Goal: Transaction & Acquisition: Purchase product/service

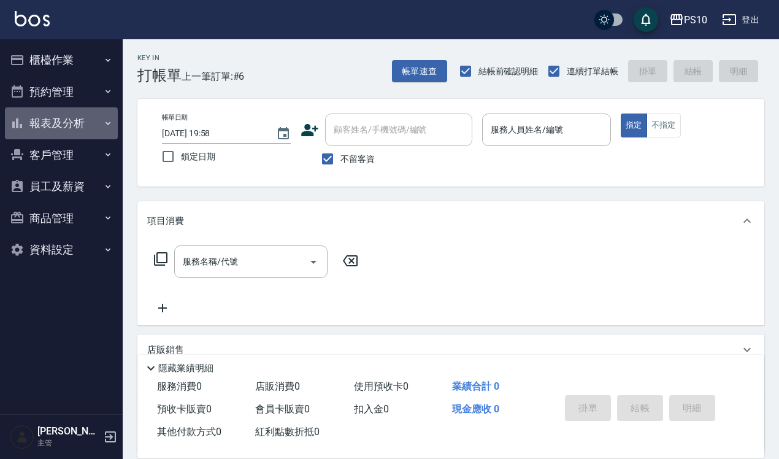
click at [91, 118] on button "報表及分析" at bounding box center [61, 123] width 113 height 32
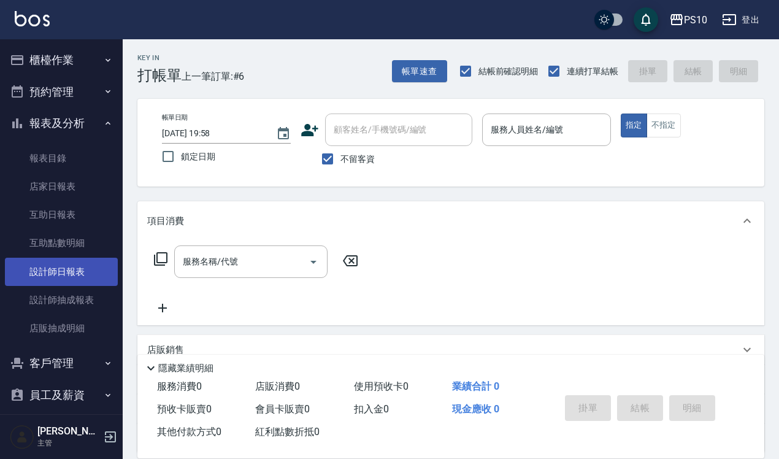
scroll to position [71, 0]
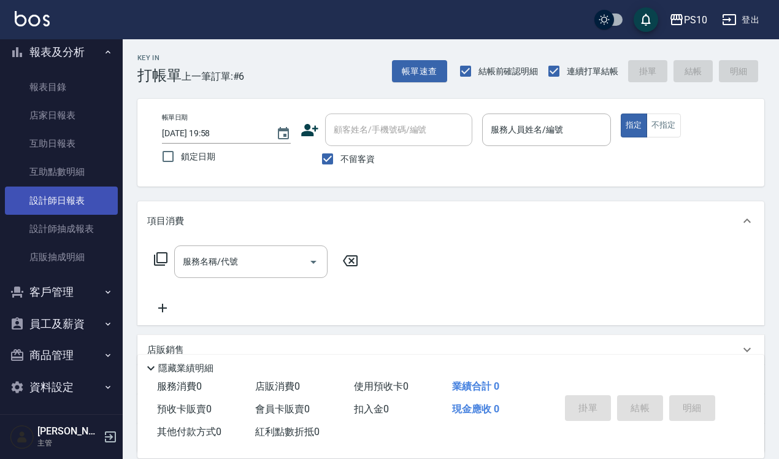
click at [91, 194] on link "設計師日報表" at bounding box center [61, 200] width 113 height 28
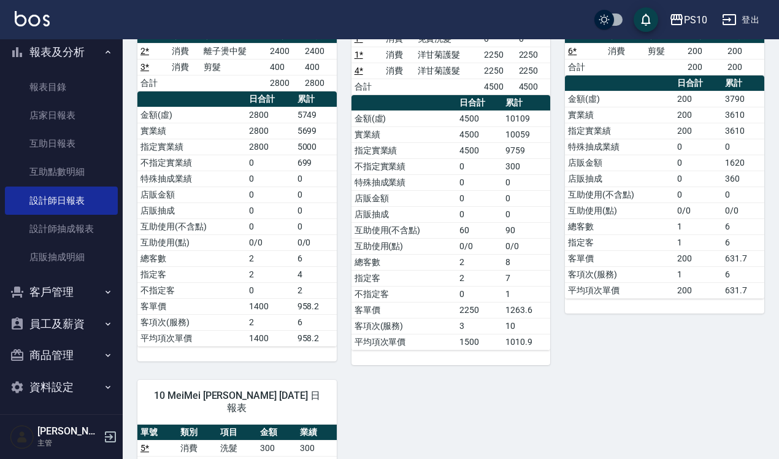
scroll to position [444, 0]
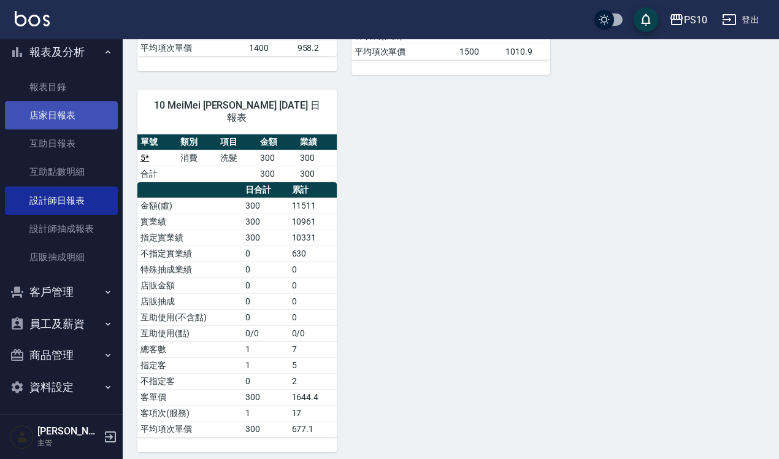
click at [94, 113] on link "店家日報表" at bounding box center [61, 115] width 113 height 28
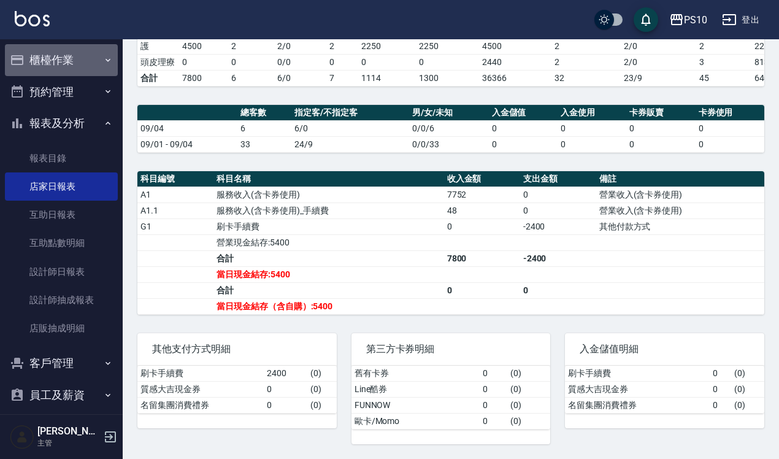
click at [72, 61] on button "櫃檯作業" at bounding box center [61, 60] width 113 height 32
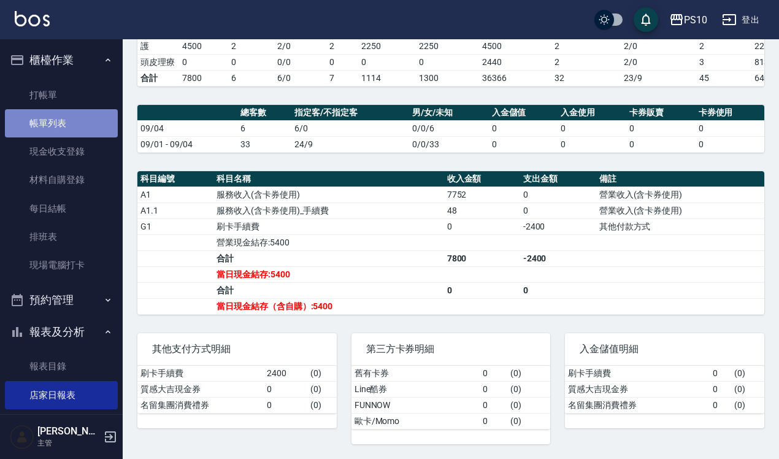
click at [75, 114] on link "帳單列表" at bounding box center [61, 123] width 113 height 28
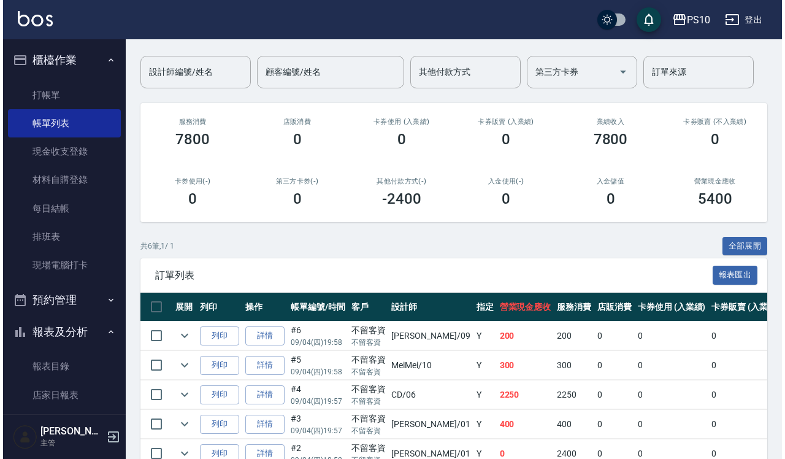
scroll to position [186, 0]
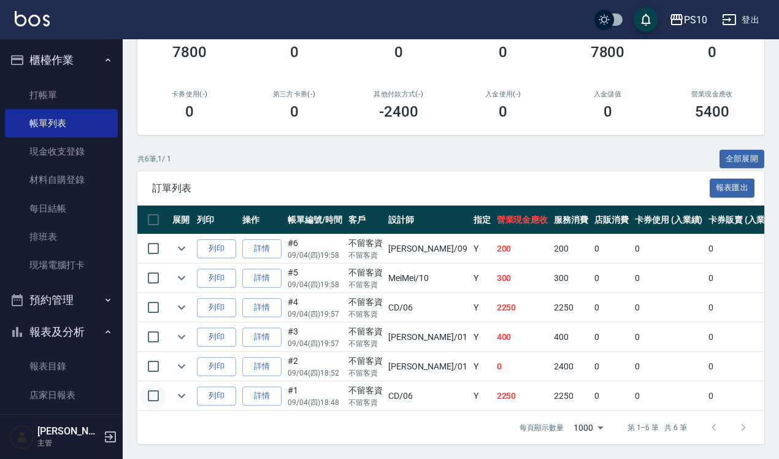
click at [152, 383] on input "checkbox" at bounding box center [153, 396] width 26 height 26
checkbox input "true"
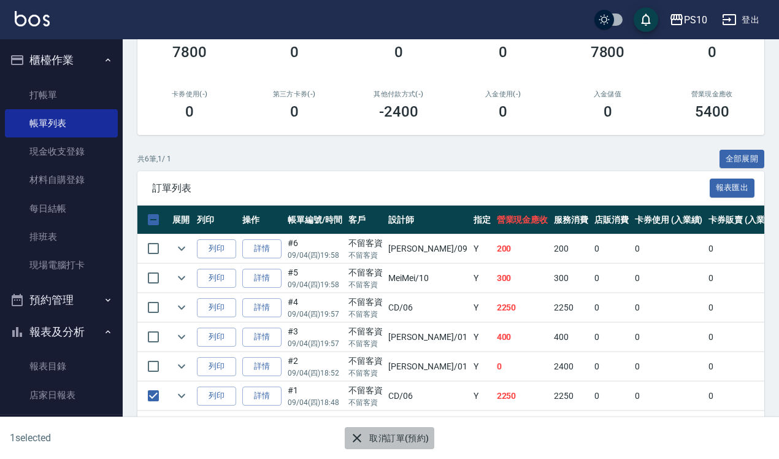
click at [405, 434] on button "取消訂單(預約)" at bounding box center [389, 438] width 89 height 23
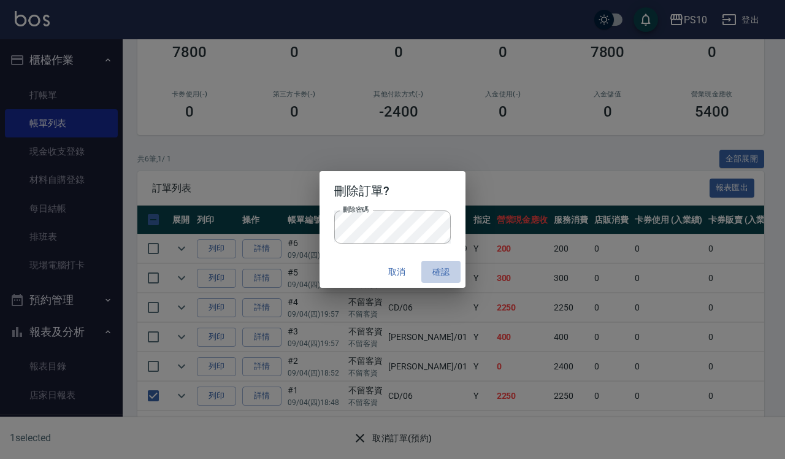
click at [437, 274] on button "確認" at bounding box center [440, 272] width 39 height 23
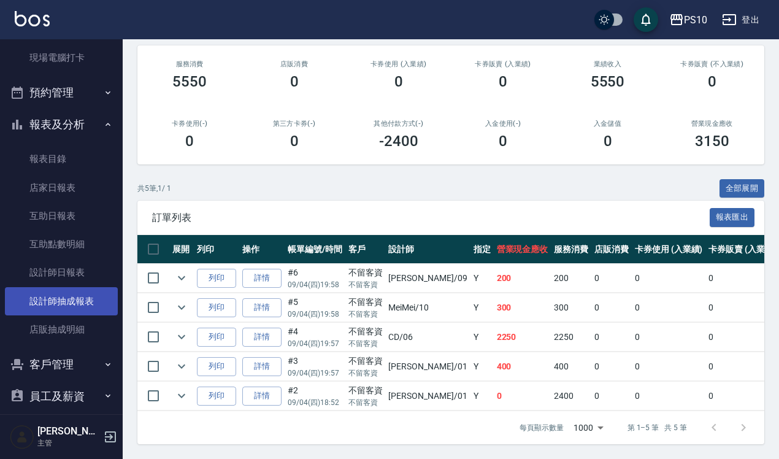
scroll to position [230, 0]
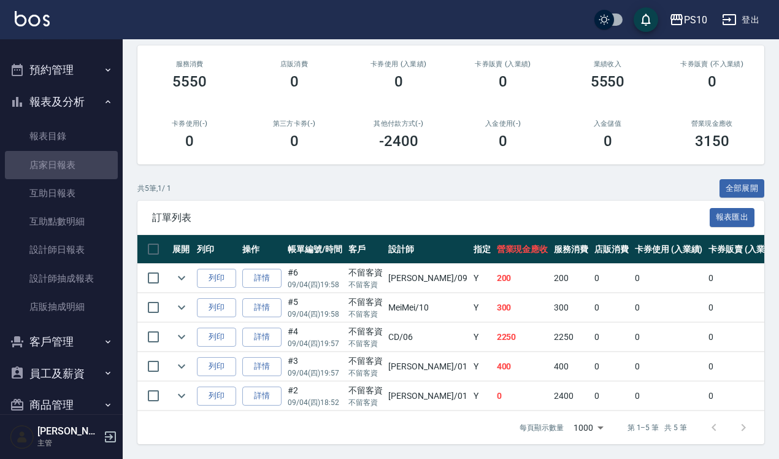
drag, startPoint x: 78, startPoint y: 166, endPoint x: 121, endPoint y: 147, distance: 47.5
click at [78, 166] on link "店家日報表" at bounding box center [61, 165] width 113 height 28
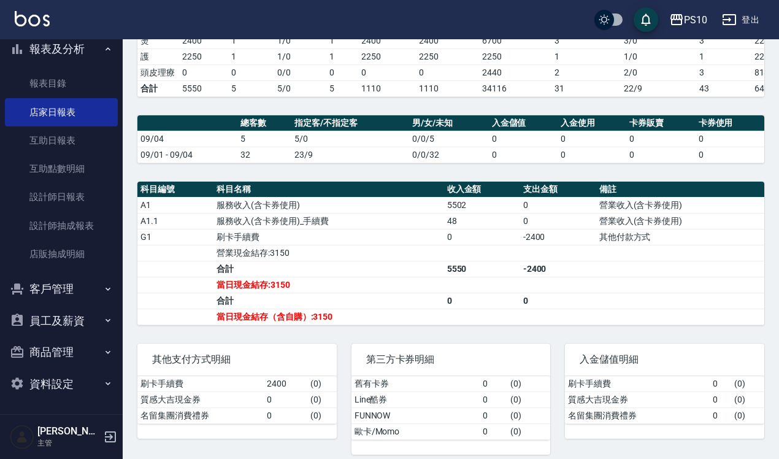
scroll to position [255, 0]
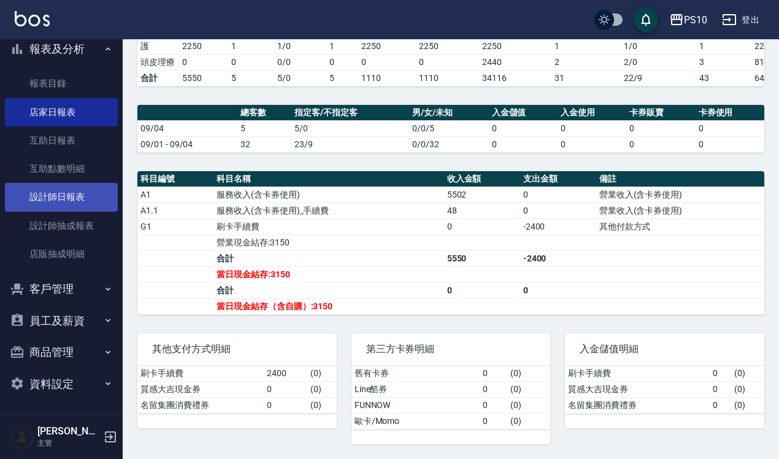
click at [65, 194] on link "設計師日報表" at bounding box center [61, 197] width 113 height 28
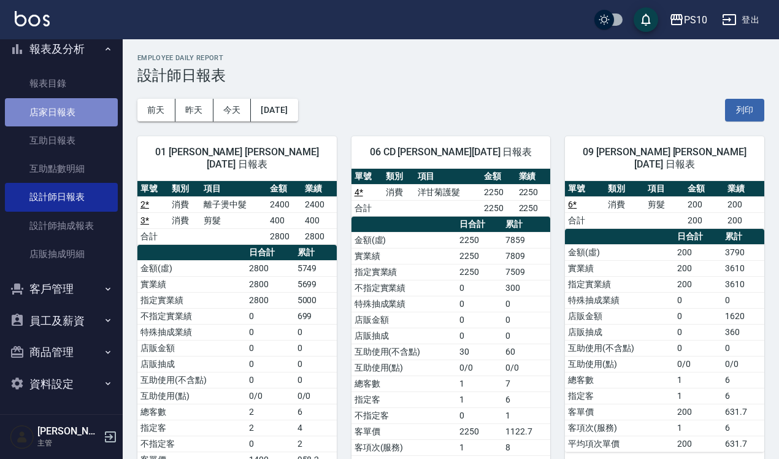
click at [69, 109] on link "店家日報表" at bounding box center [61, 112] width 113 height 28
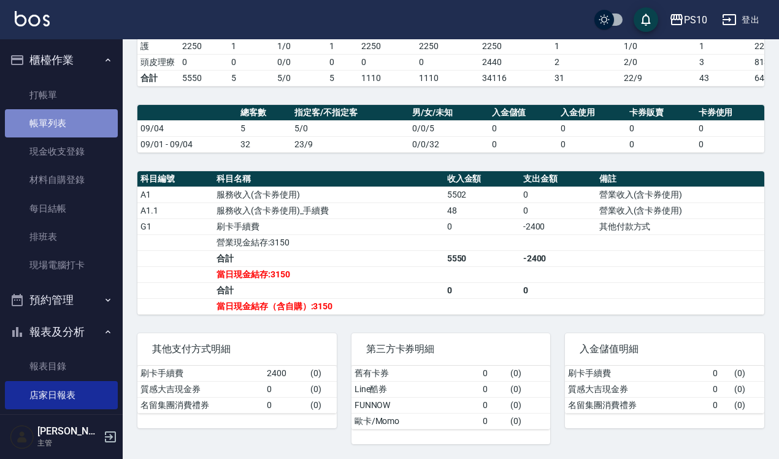
drag, startPoint x: 75, startPoint y: 121, endPoint x: 89, endPoint y: 127, distance: 14.8
click at [77, 121] on link "帳單列表" at bounding box center [61, 123] width 113 height 28
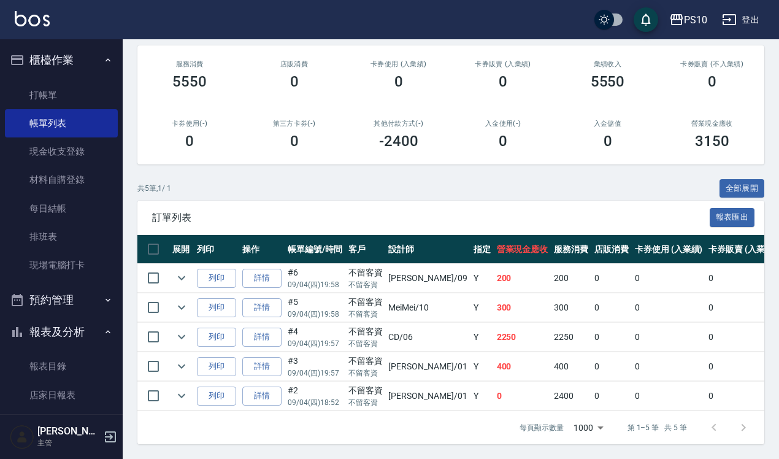
scroll to position [156, 0]
click at [75, 150] on link "現金收支登錄" at bounding box center [61, 151] width 113 height 28
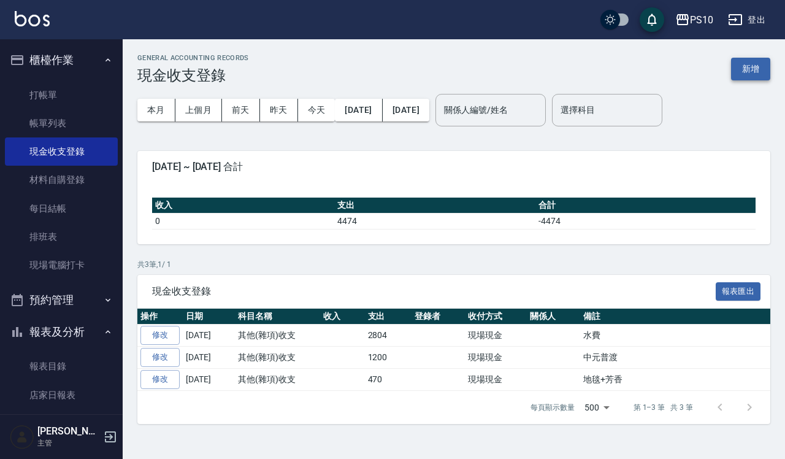
click at [743, 66] on button "新增" at bounding box center [750, 69] width 39 height 23
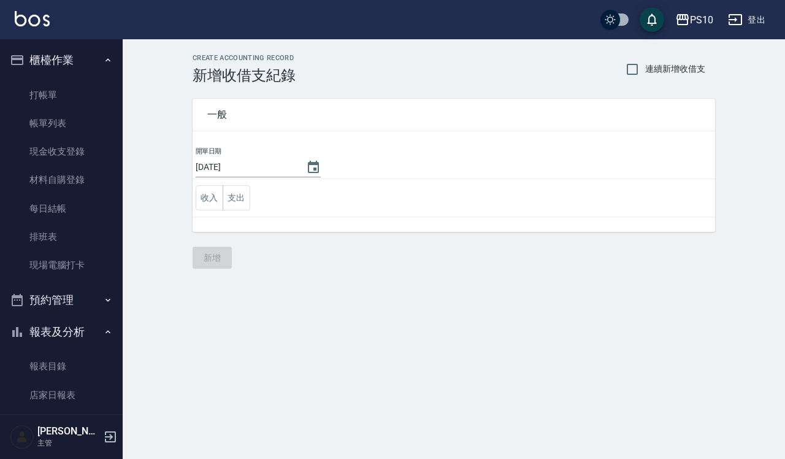
click at [252, 195] on td "收入 支出" at bounding box center [454, 198] width 523 height 38
click at [249, 199] on button "支出" at bounding box center [237, 197] width 28 height 25
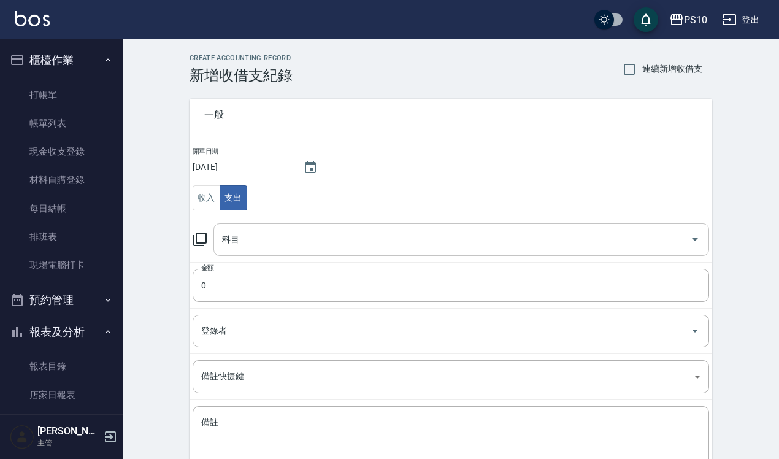
click at [273, 235] on input "科目" at bounding box center [452, 239] width 466 height 21
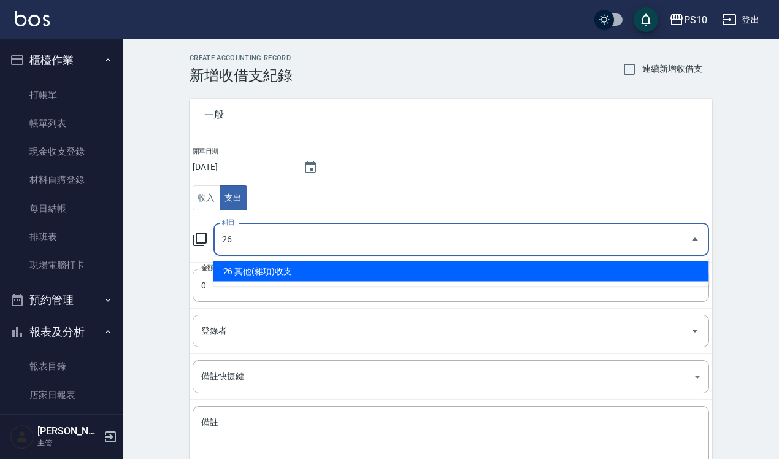
click at [267, 273] on li "26 其他(雜項)收支" at bounding box center [461, 271] width 496 height 20
type input "26 其他(雜項)收支"
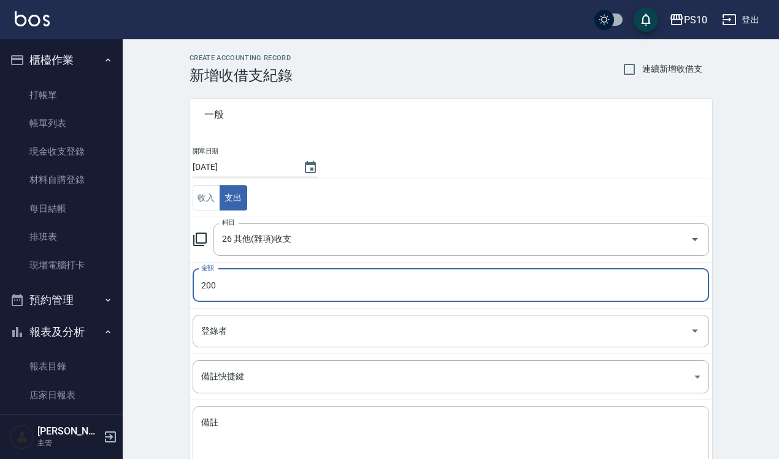
type input "200"
click at [267, 427] on textarea "備註" at bounding box center [450, 438] width 499 height 42
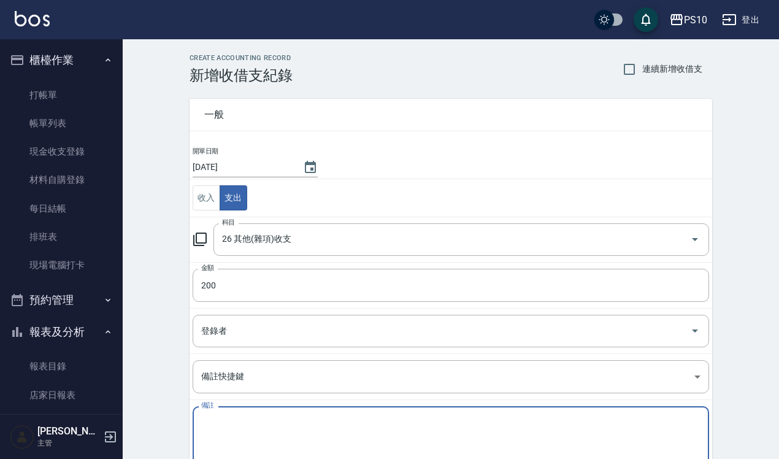
type textarea "ㄨ"
type textarea "j"
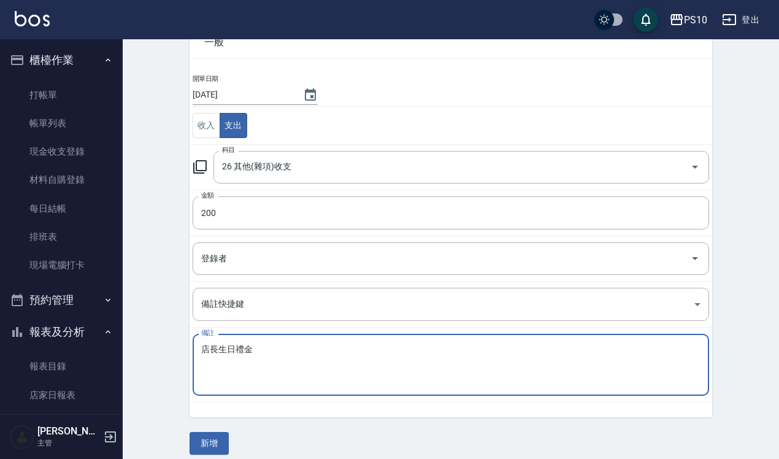
scroll to position [83, 0]
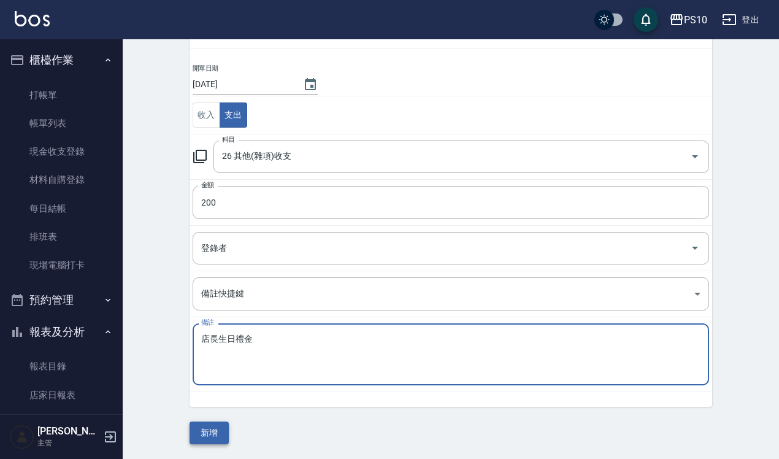
type textarea "店長生日禮金"
click at [217, 431] on button "新增" at bounding box center [209, 432] width 39 height 23
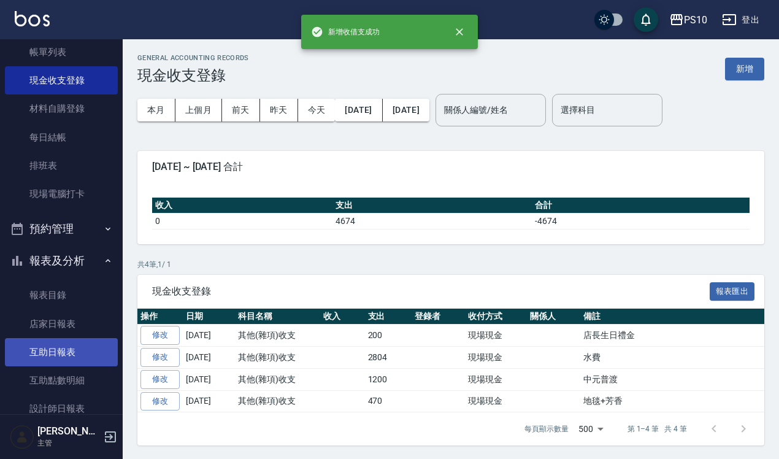
scroll to position [153, 0]
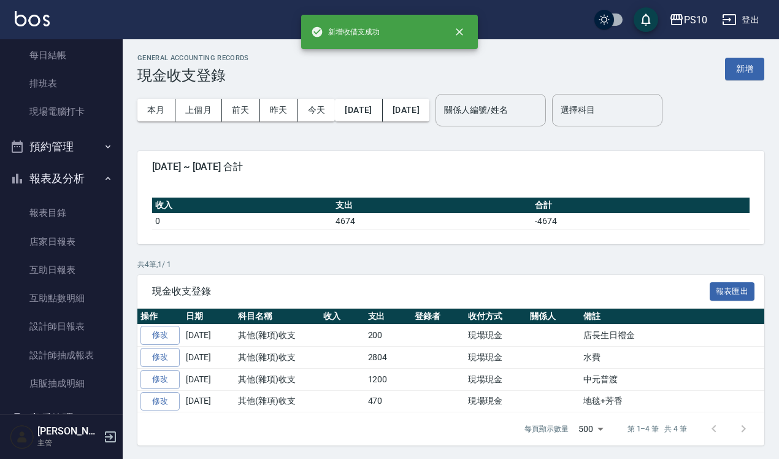
drag, startPoint x: 74, startPoint y: 237, endPoint x: 467, endPoint y: 255, distance: 393.6
click at [74, 237] on link "店家日報表" at bounding box center [61, 242] width 113 height 28
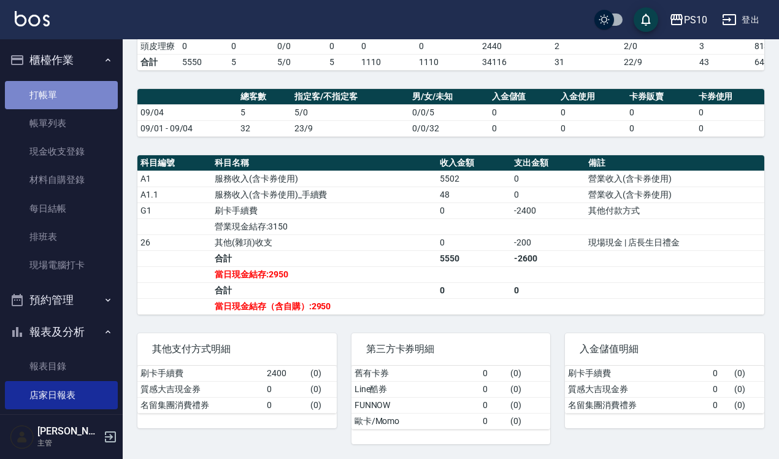
click at [71, 94] on link "打帳單" at bounding box center [61, 95] width 113 height 28
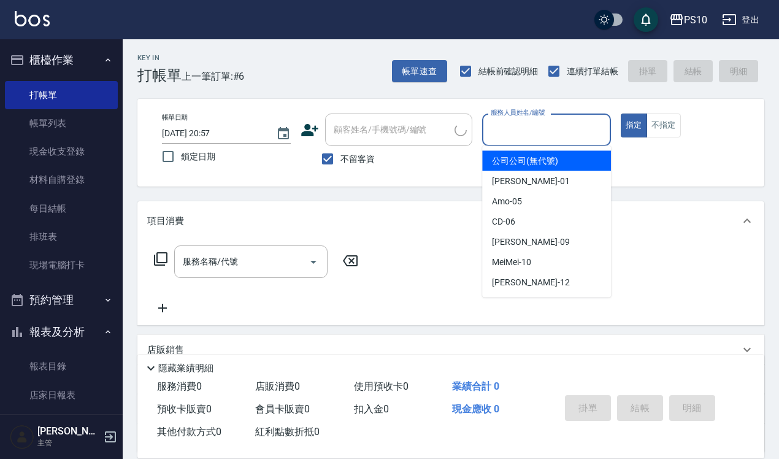
click at [550, 130] on input "服務人員姓名/編號" at bounding box center [547, 129] width 118 height 21
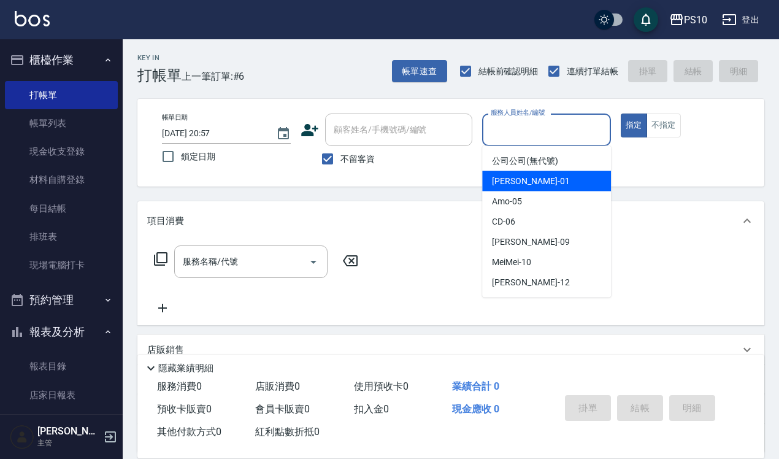
click at [541, 187] on div "[PERSON_NAME] -01" at bounding box center [546, 181] width 129 height 20
type input "[PERSON_NAME]-01"
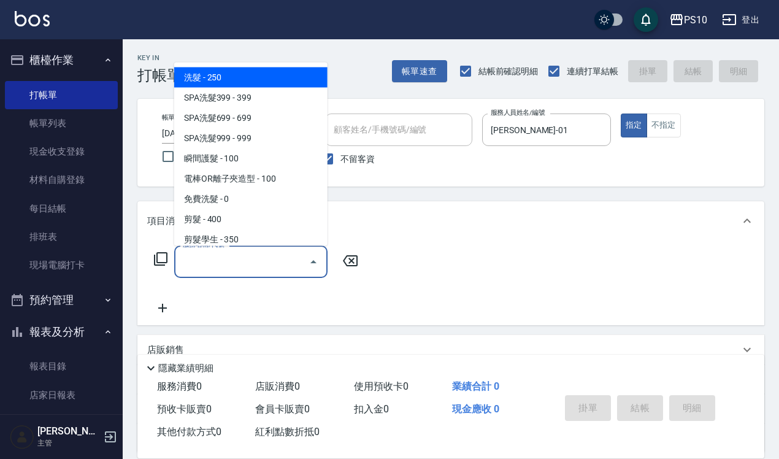
click at [234, 261] on input "服務名稱/代號" at bounding box center [242, 261] width 124 height 21
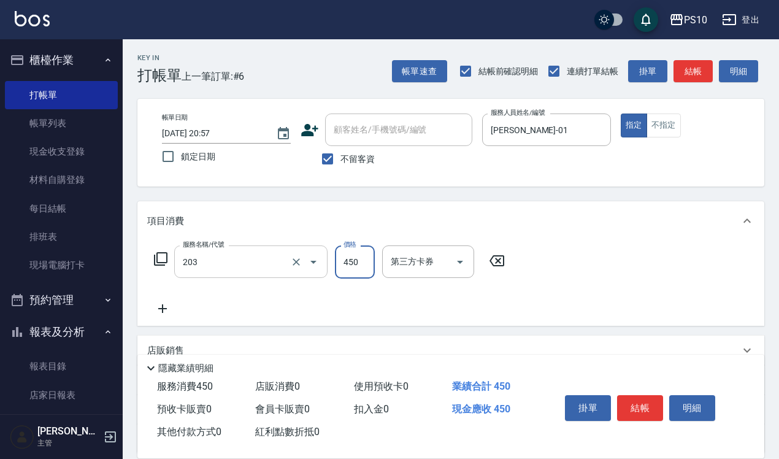
type input "剪+洗(203)"
type input "750"
click at [526, 139] on input "[PERSON_NAME]-01" at bounding box center [537, 129] width 99 height 21
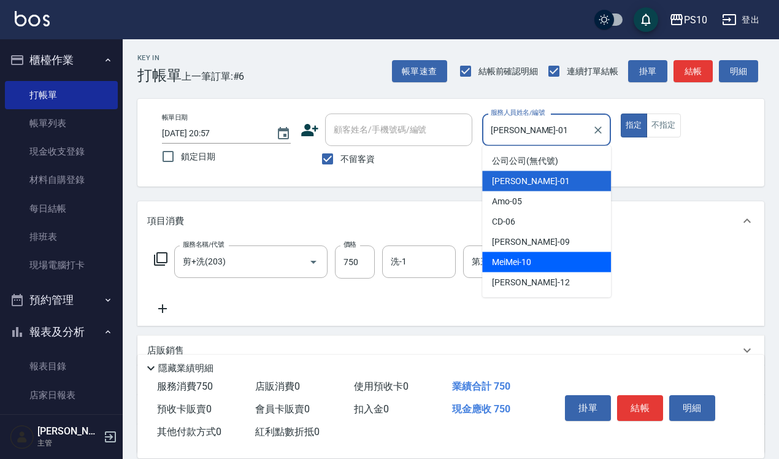
click at [539, 256] on div "MeiMei -10" at bounding box center [546, 262] width 129 height 20
type input "MeiMei-10"
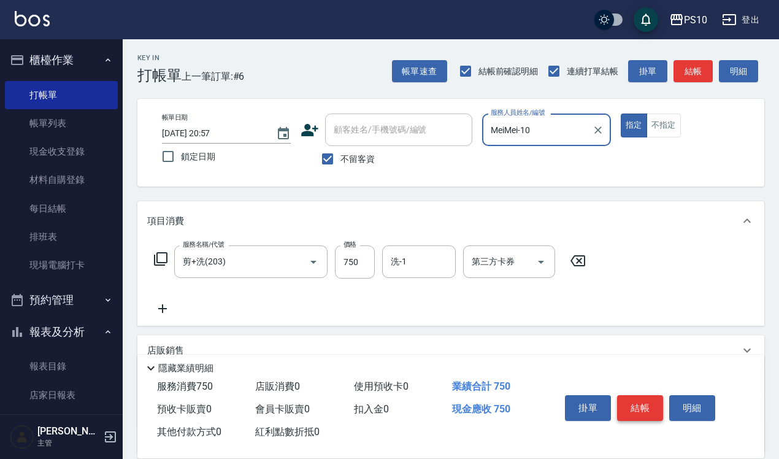
click at [635, 406] on button "結帳" at bounding box center [640, 408] width 46 height 26
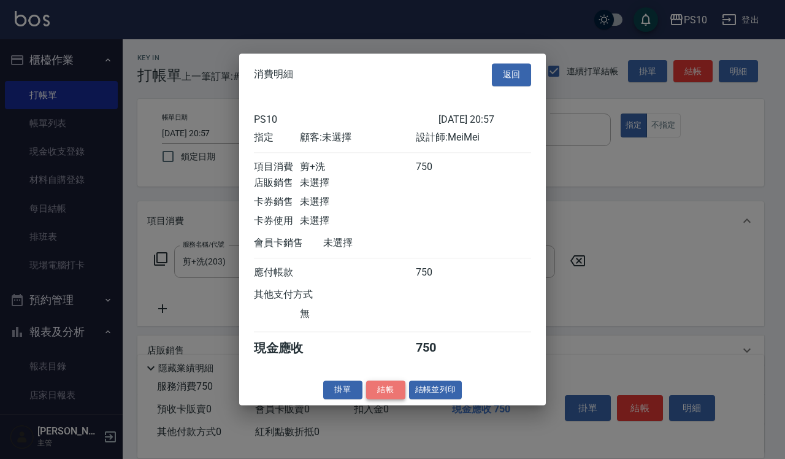
click at [375, 397] on button "結帳" at bounding box center [385, 389] width 39 height 19
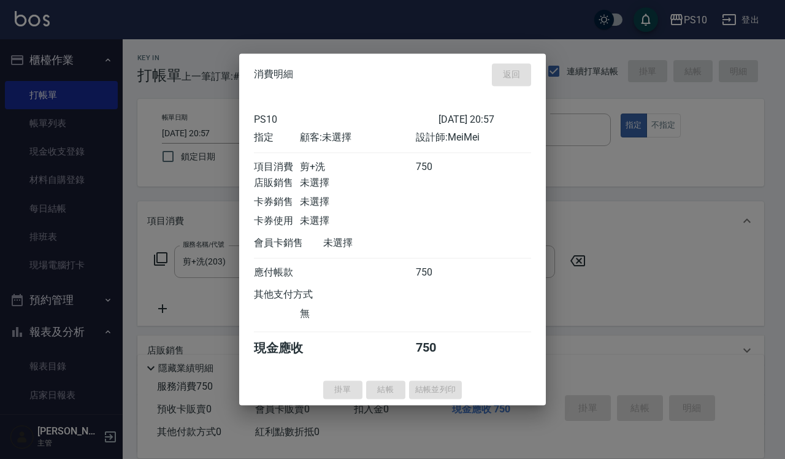
type input "[DATE] 20:58"
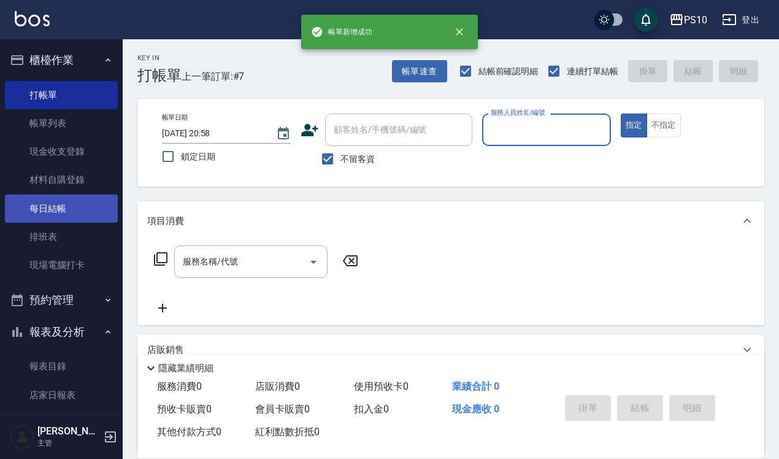
scroll to position [230, 0]
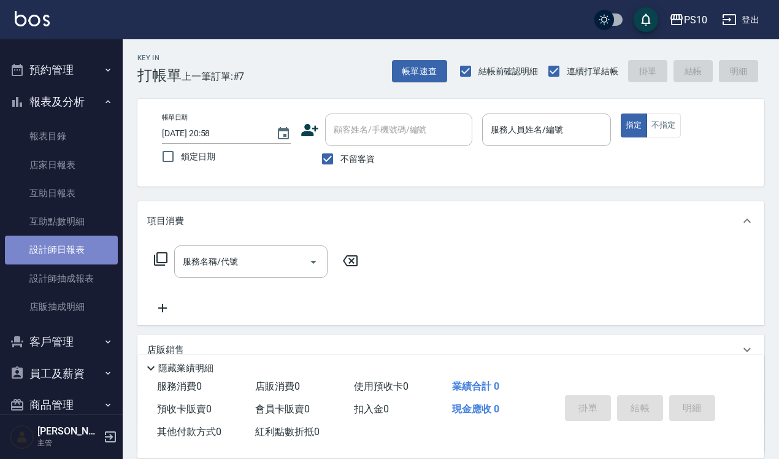
click at [67, 250] on link "設計師日報表" at bounding box center [61, 250] width 113 height 28
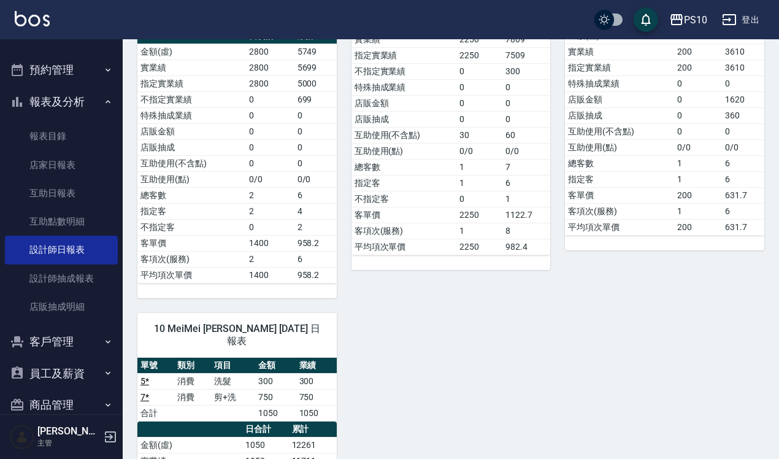
scroll to position [444, 0]
